Goal: Transaction & Acquisition: Book appointment/travel/reservation

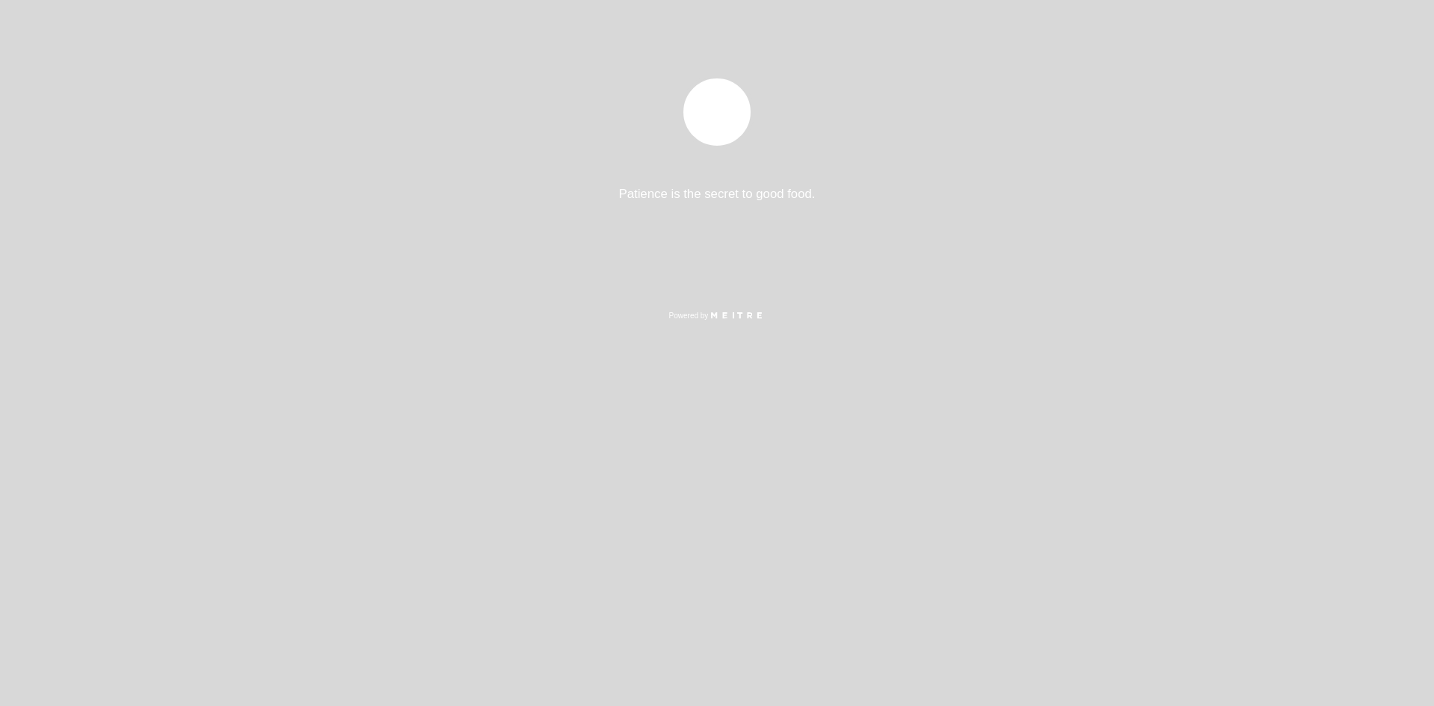
select select "es"
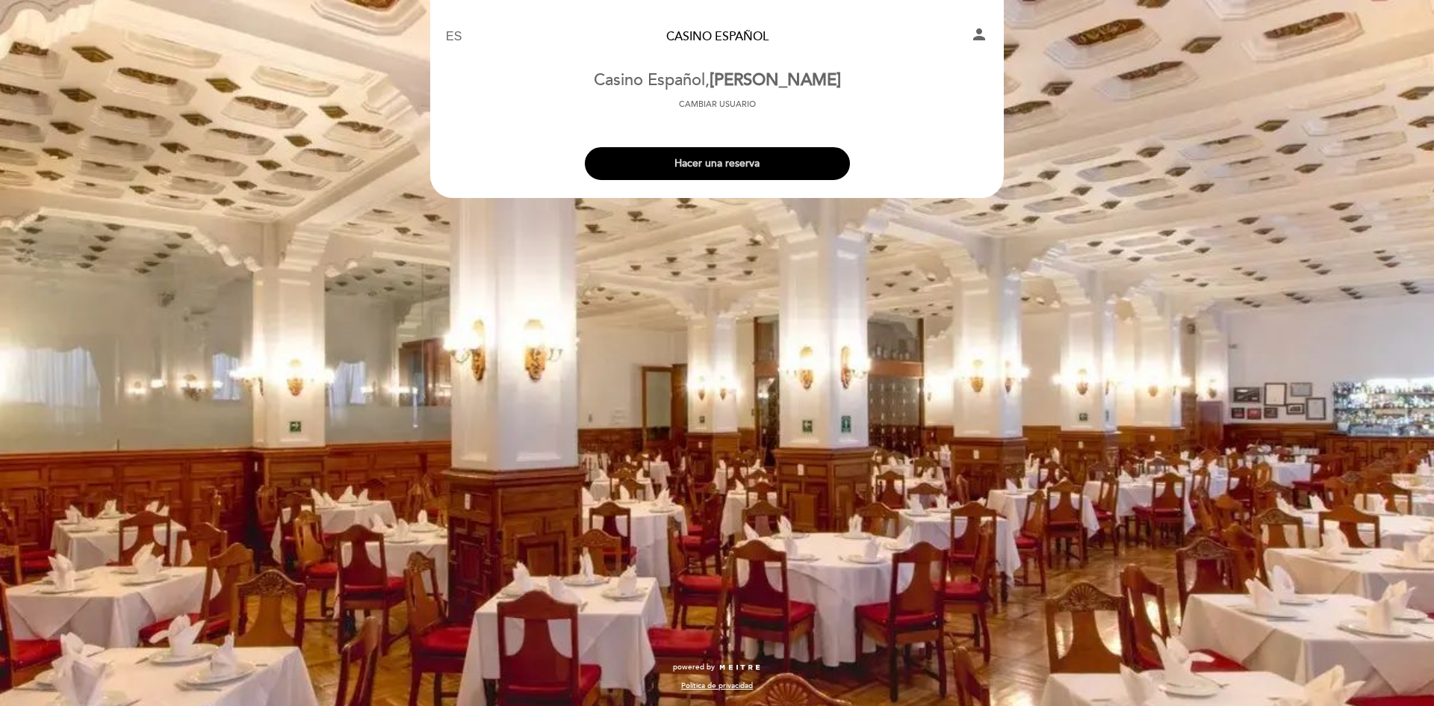
click at [699, 174] on button "Hacer una reserva" at bounding box center [717, 163] width 265 height 33
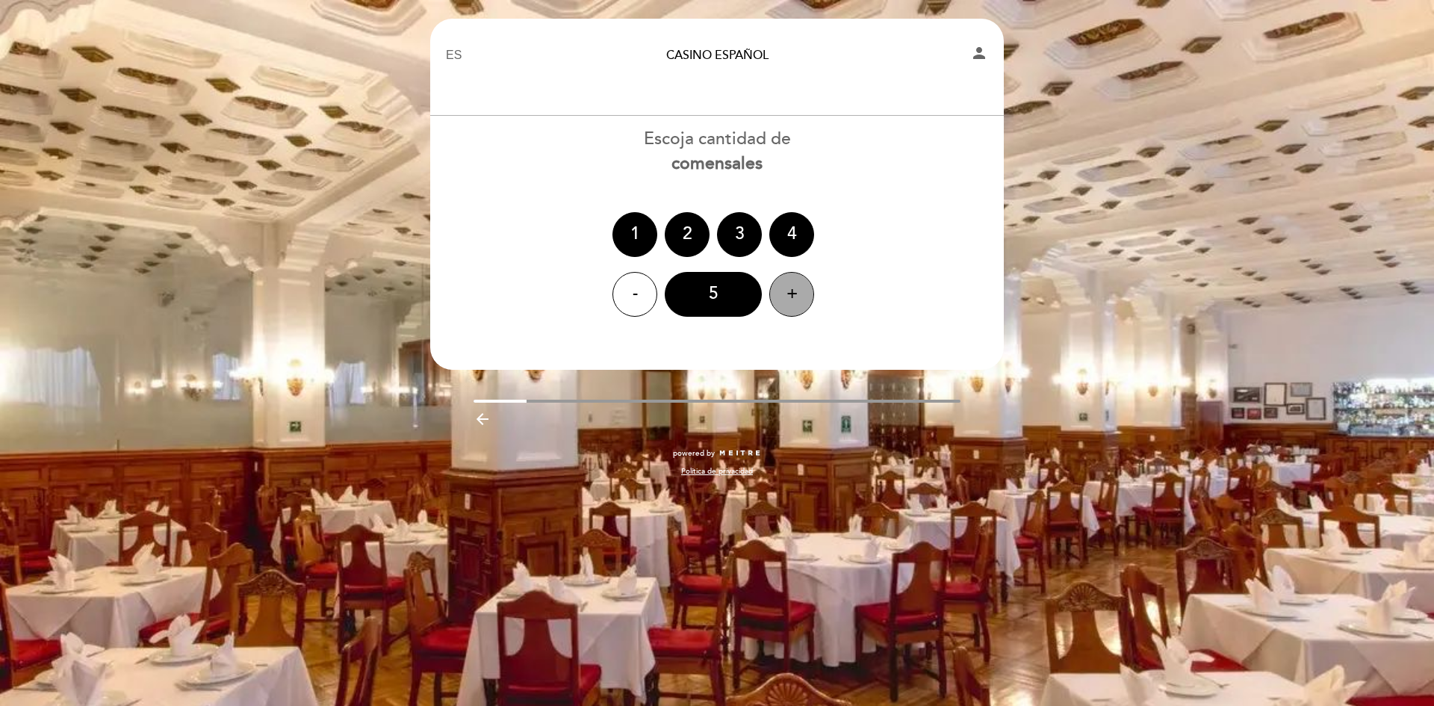
click at [796, 307] on div "+" at bounding box center [791, 294] width 45 height 45
click at [796, 308] on div "+" at bounding box center [791, 294] width 45 height 45
click at [703, 297] on div "9" at bounding box center [713, 294] width 97 height 45
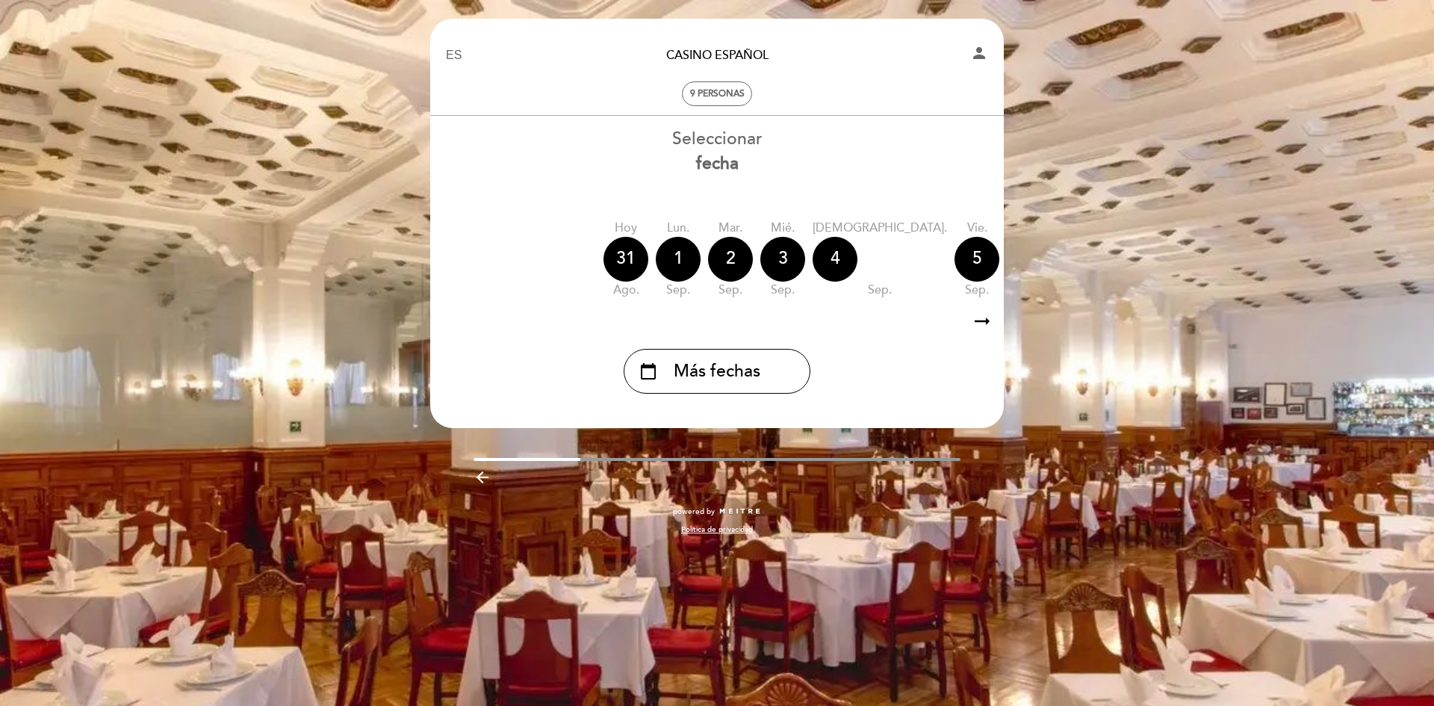
click at [980, 323] on icon "arrow_right_alt" at bounding box center [982, 321] width 22 height 32
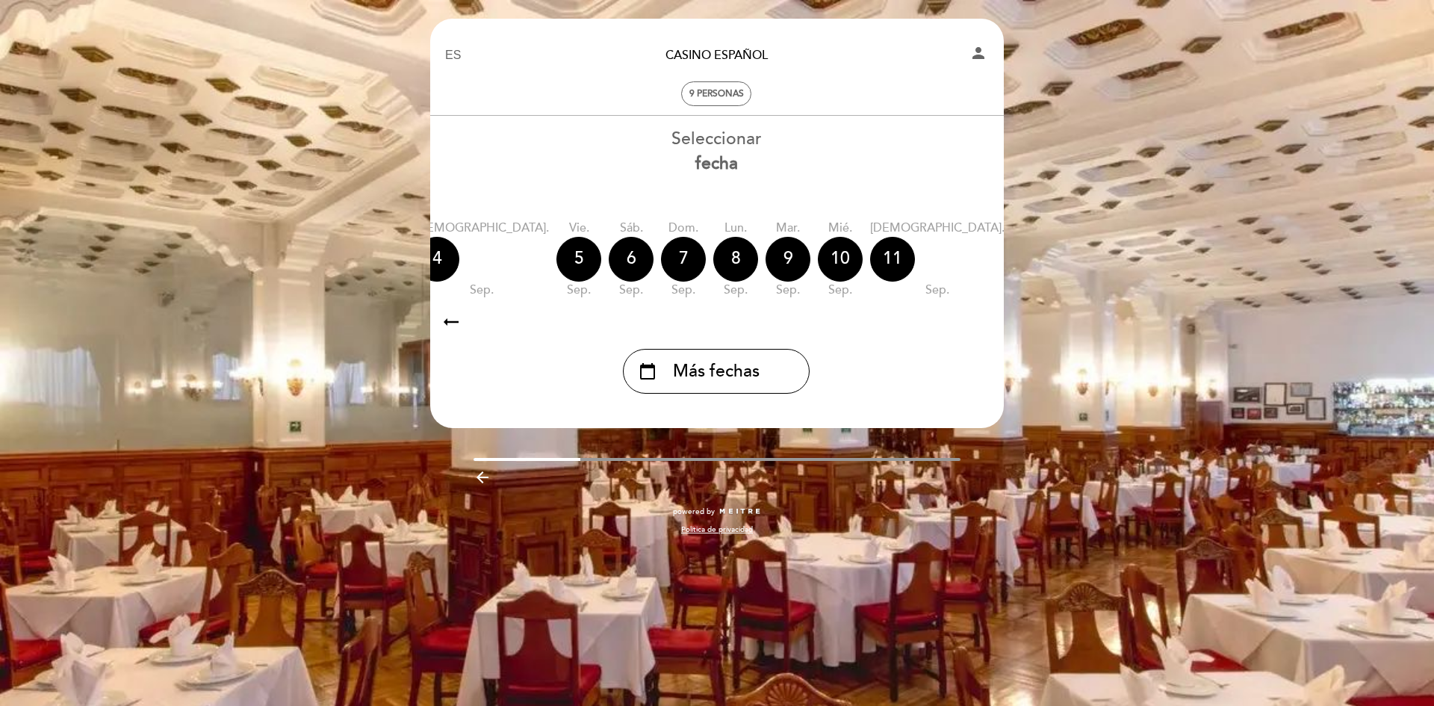
scroll to position [0, 435]
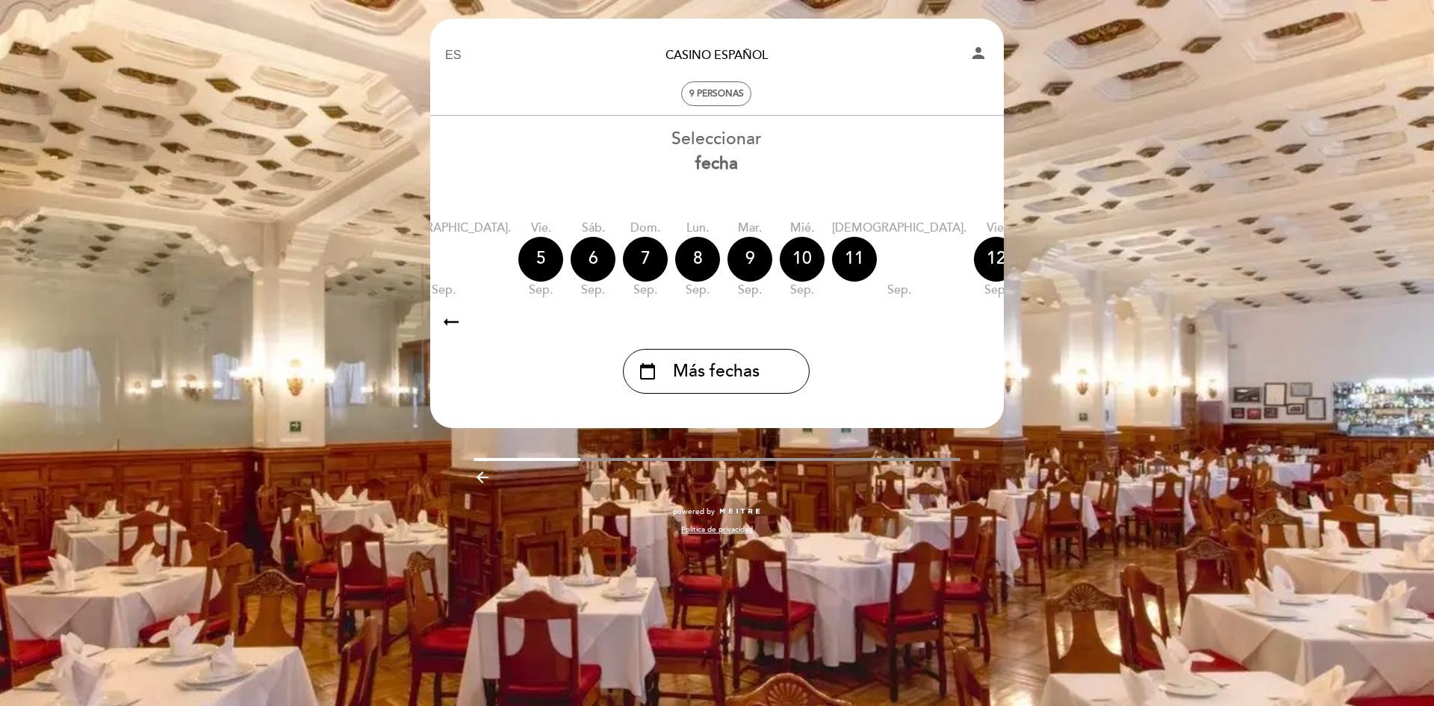
click at [455, 323] on icon "arrow_right_alt" at bounding box center [451, 321] width 22 height 32
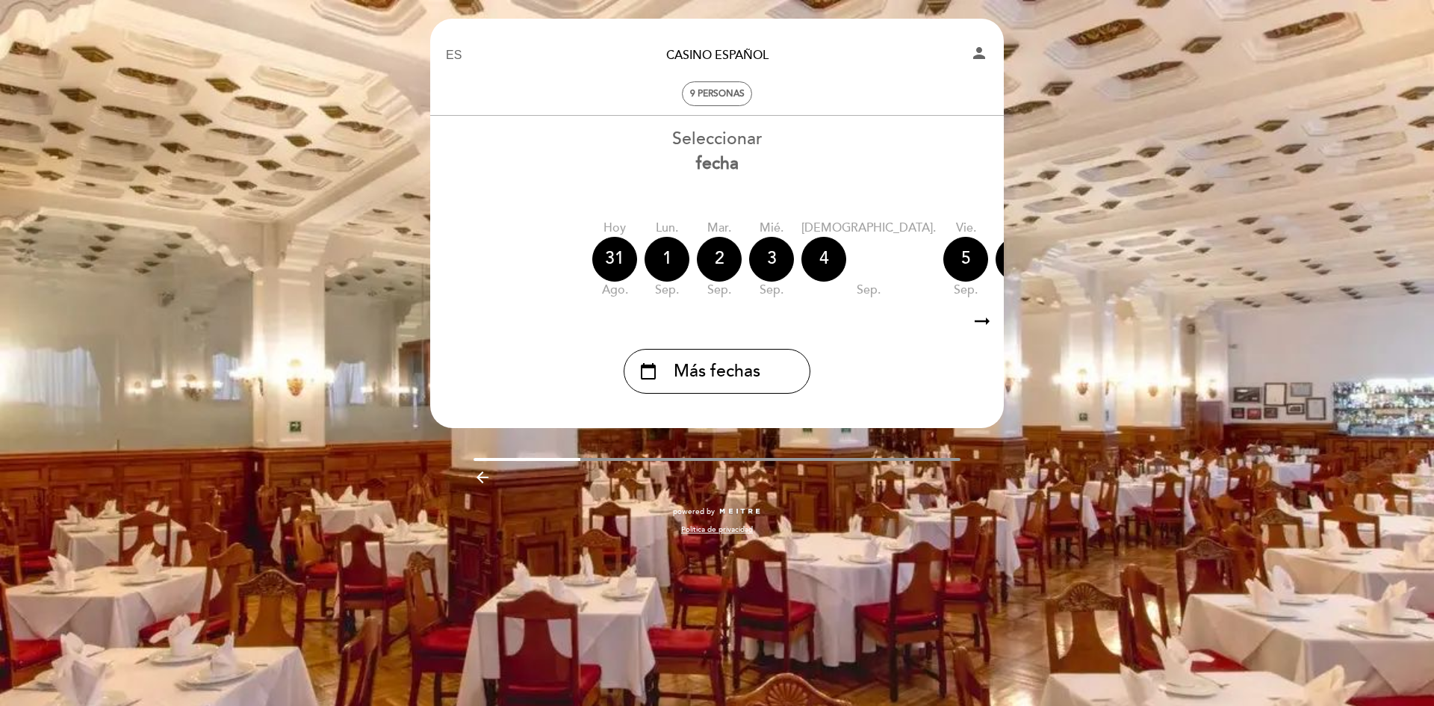
scroll to position [0, 4]
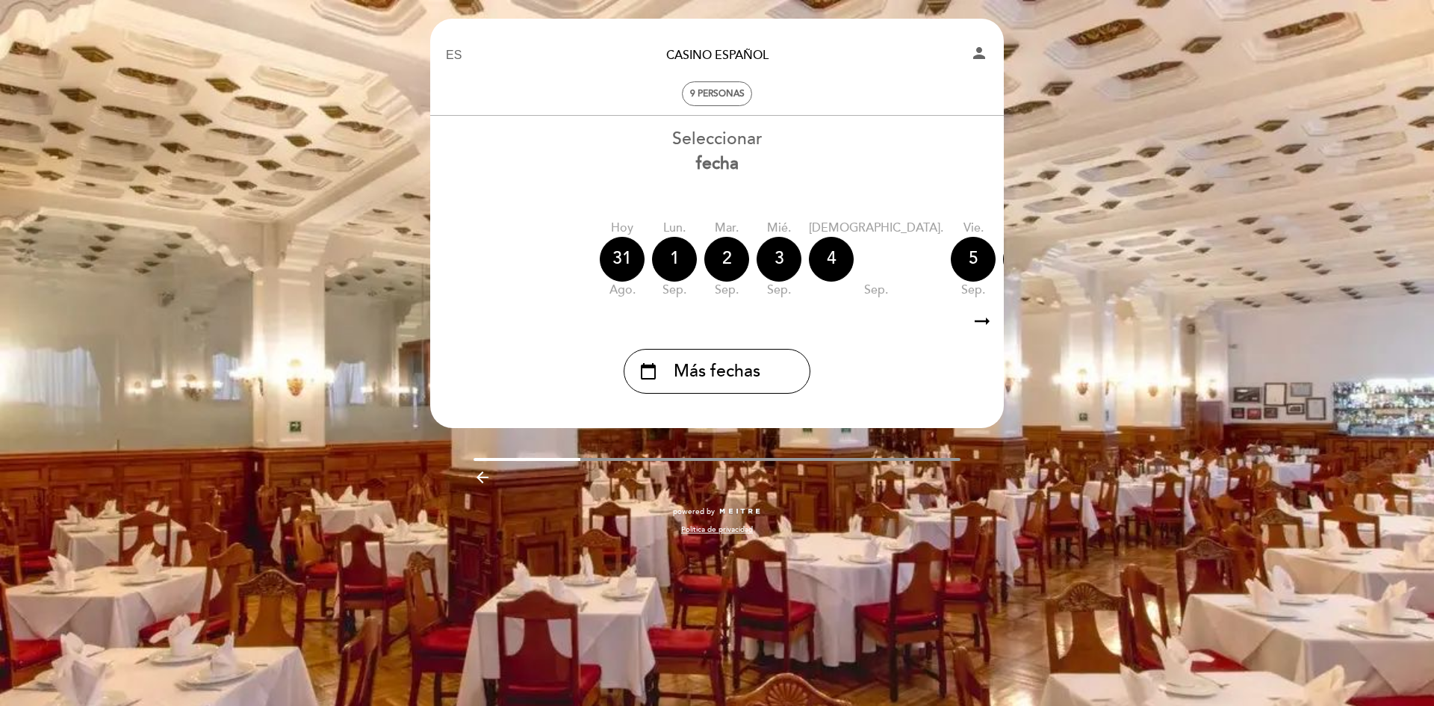
drag, startPoint x: 647, startPoint y: 305, endPoint x: 689, endPoint y: 310, distance: 42.1
click at [689, 310] on div "Seleccionar fecha Hoy 31 ago. lun. [DATE] [DATE] sep. mié. [DATE] jue. [DATE] v…" at bounding box center [716, 260] width 575 height 267
click at [989, 317] on icon "arrow_right_alt" at bounding box center [982, 321] width 22 height 32
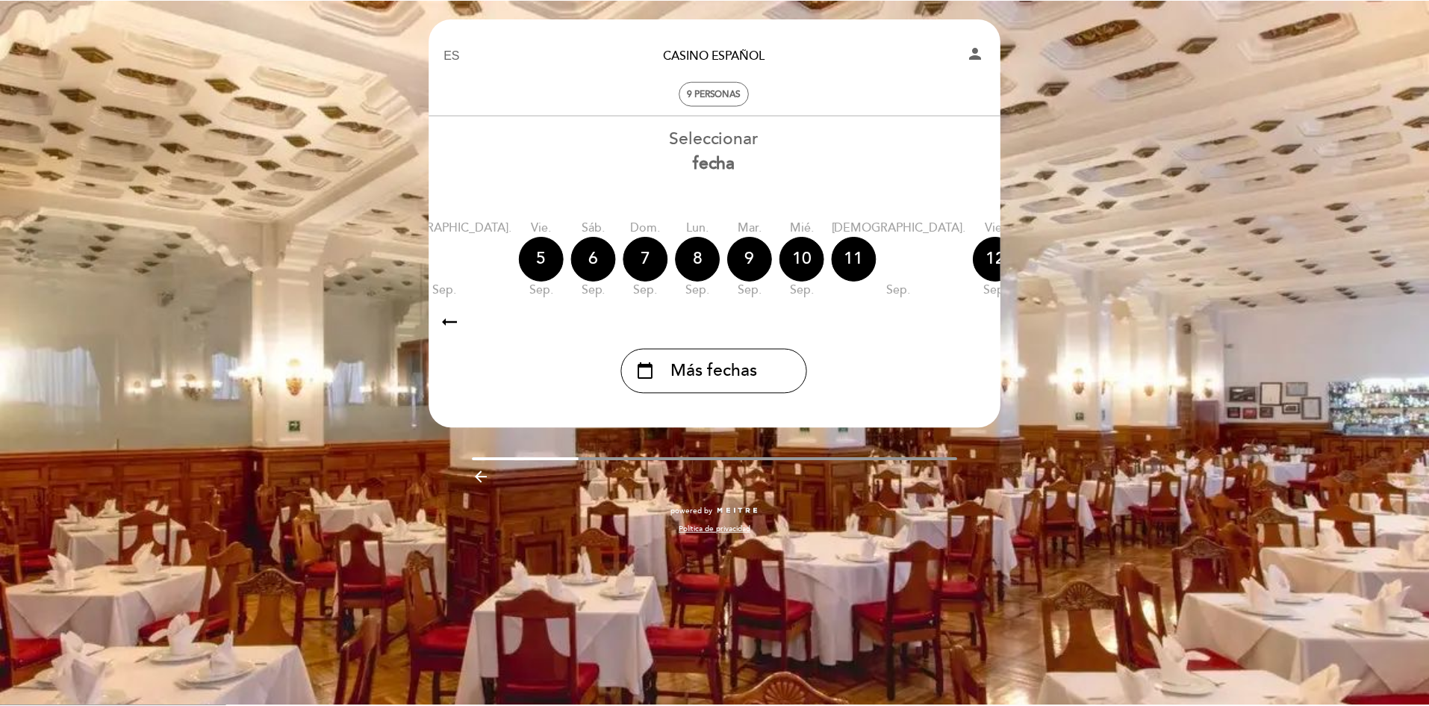
scroll to position [0, 435]
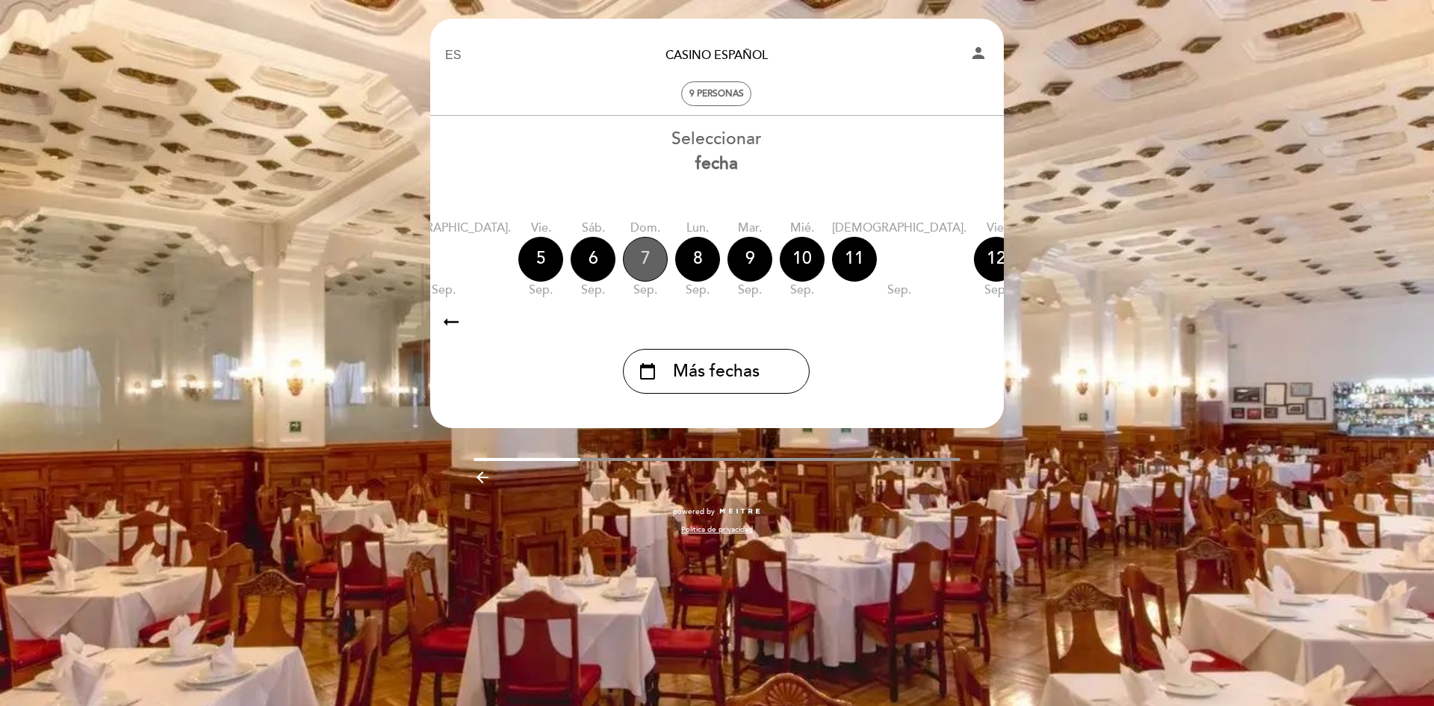
click at [623, 251] on div "7" at bounding box center [645, 259] width 45 height 45
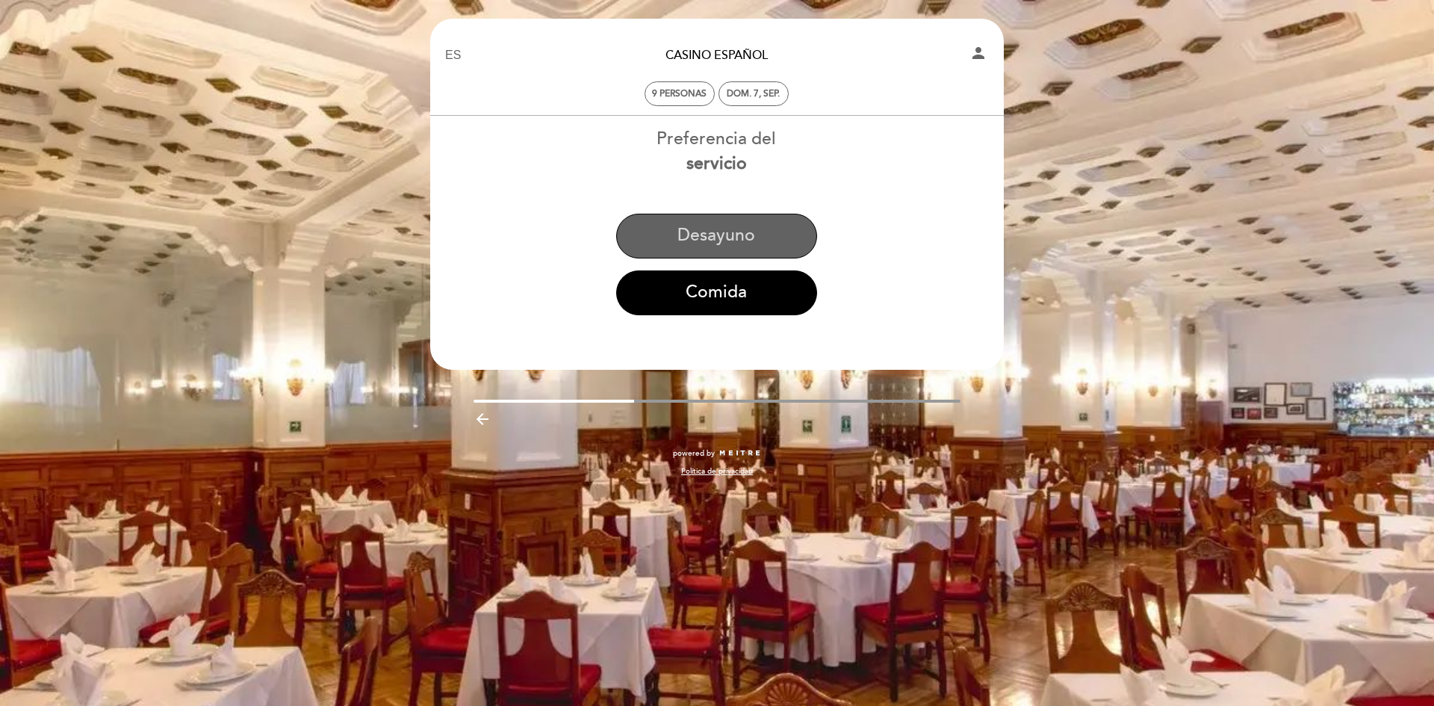
click at [716, 234] on button "Desayuno" at bounding box center [716, 236] width 201 height 45
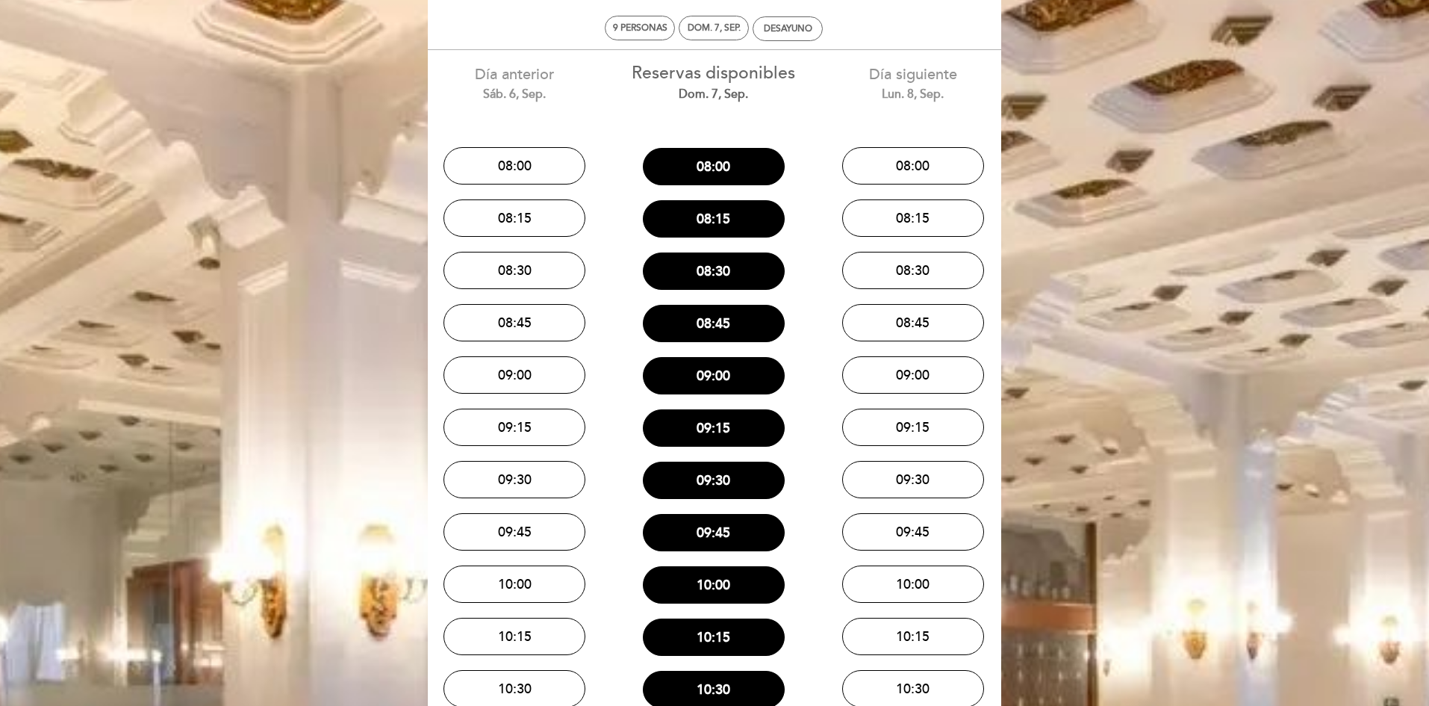
scroll to position [0, 0]
